Goal: Task Accomplishment & Management: Complete application form

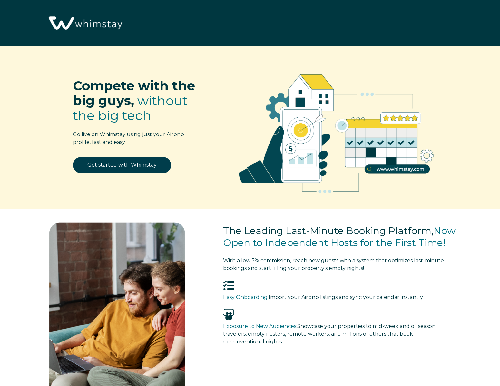
select select "US"
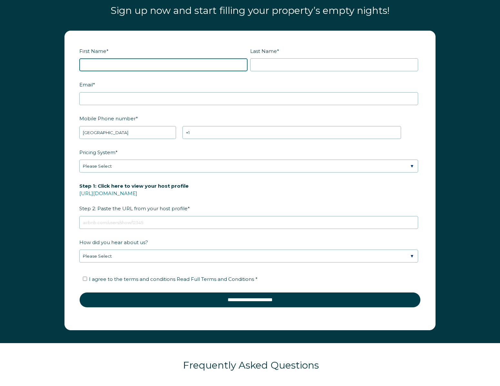
click at [124, 63] on input "First Name *" at bounding box center [163, 64] width 168 height 13
type input "A"
type input "[PERSON_NAME]"
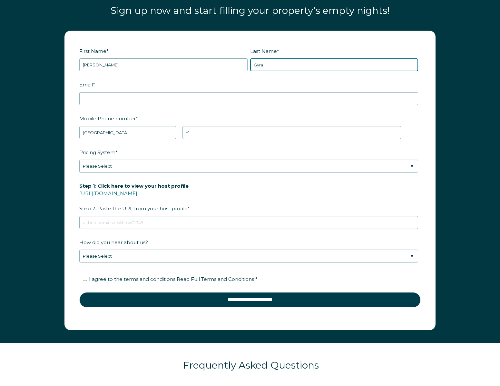
type input "Gyra"
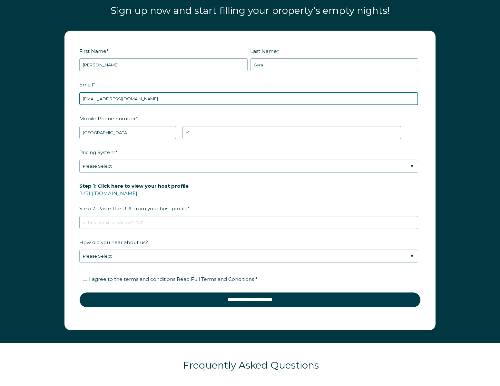
type input "[EMAIL_ADDRESS][DOMAIN_NAME]"
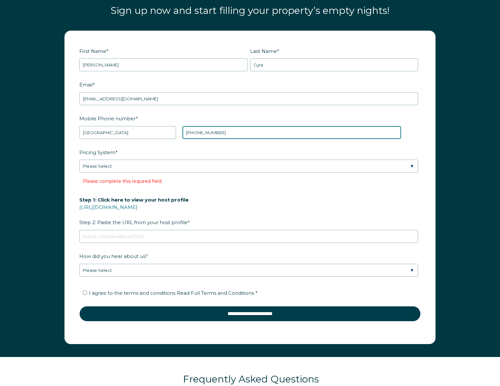
type input "[PHONE_NUMBER]"
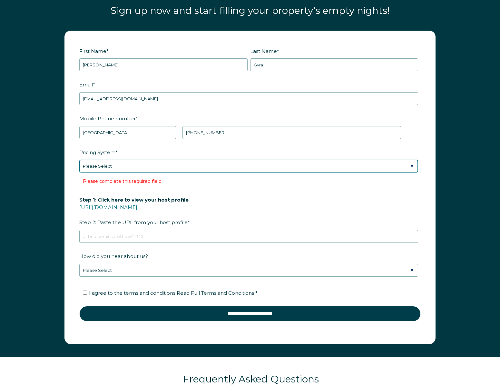
click at [130, 166] on select "Please Select Manual Airbnb Smart Pricing PriceLabs Wheelhouse Beyond Pricing 3…" at bounding box center [248, 166] width 339 height 13
select select "PriceLabs"
click at [79, 160] on select "Please Select Manual Airbnb Smart Pricing PriceLabs Wheelhouse Beyond Pricing 3…" at bounding box center [248, 166] width 339 height 13
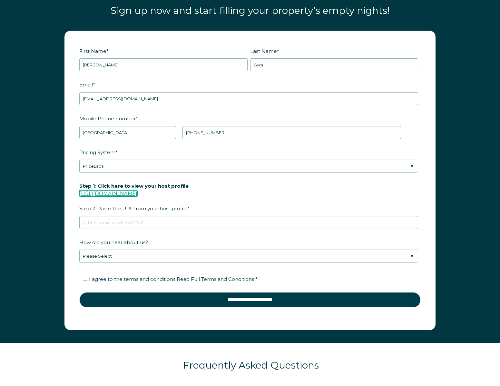
click at [137, 192] on link "[URL][DOMAIN_NAME]" at bounding box center [108, 193] width 58 height 6
